Goal: Transaction & Acquisition: Purchase product/service

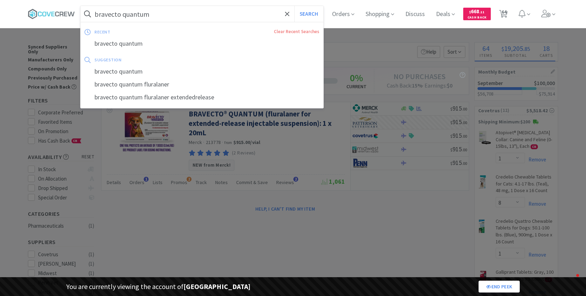
select select "1"
select select "8"
select select "1"
select select "2"
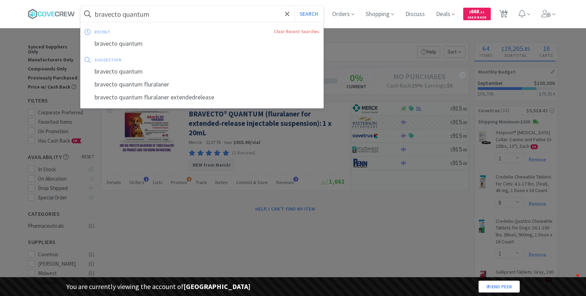
select select "1"
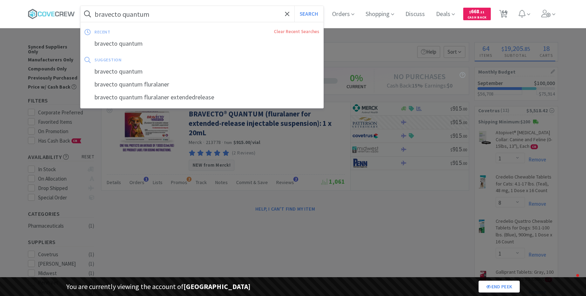
select select "1"
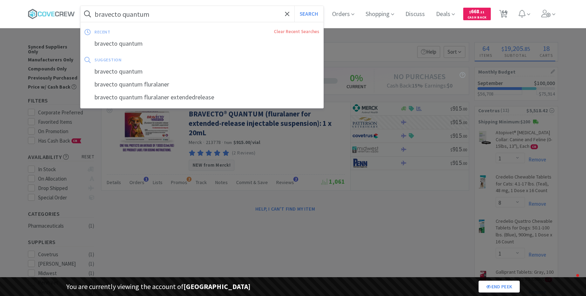
select select "1"
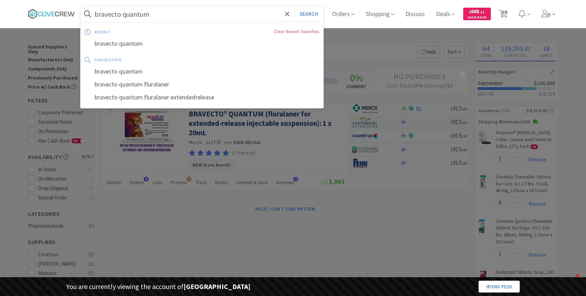
select select "1"
select select "2"
select select "1"
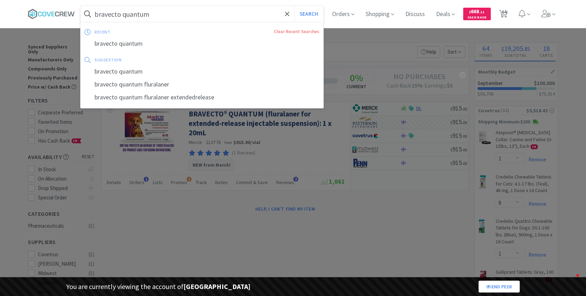
select select "1"
select select "5"
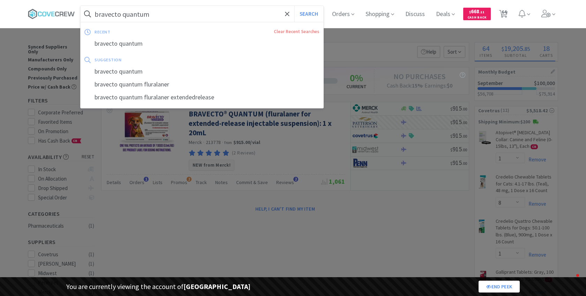
select select "2"
select select "1"
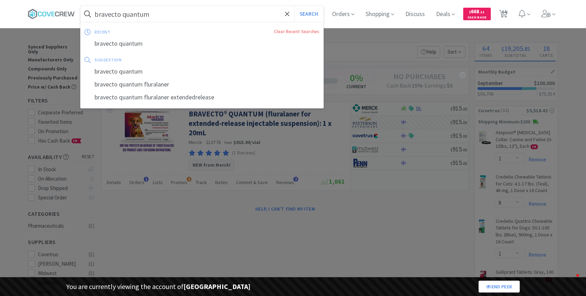
select select "1"
select select "2"
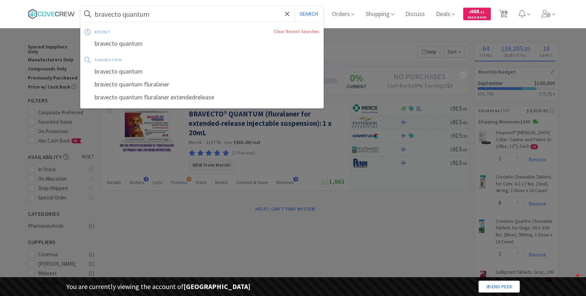
select select "2"
select select "4"
select select "3"
select select "1"
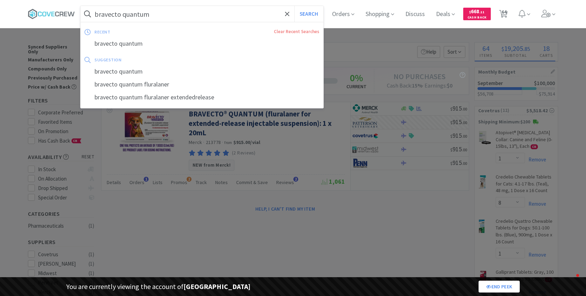
select select "1"
select select "3"
select select "2"
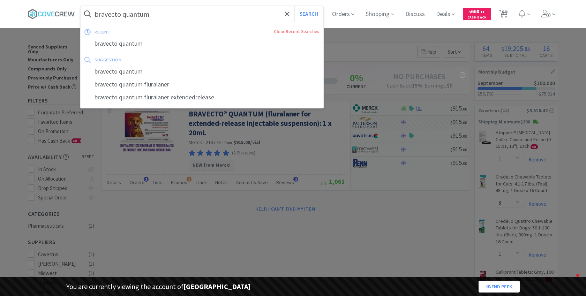
select select "2"
select select "1"
select select "2"
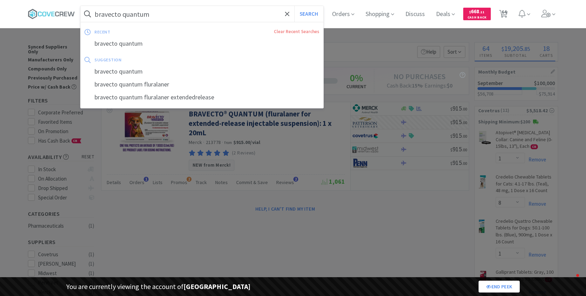
select select "25"
select select "1"
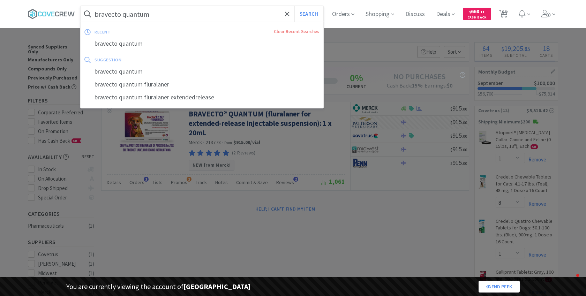
select select "5"
select select "2"
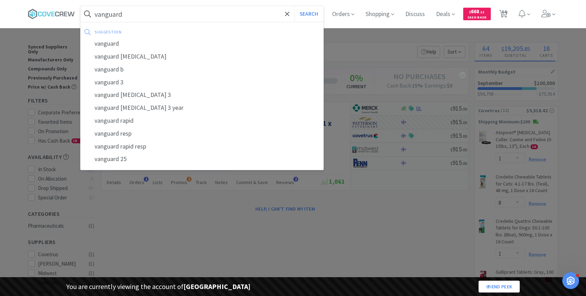
type input "vanguard"
